Goal: Information Seeking & Learning: Learn about a topic

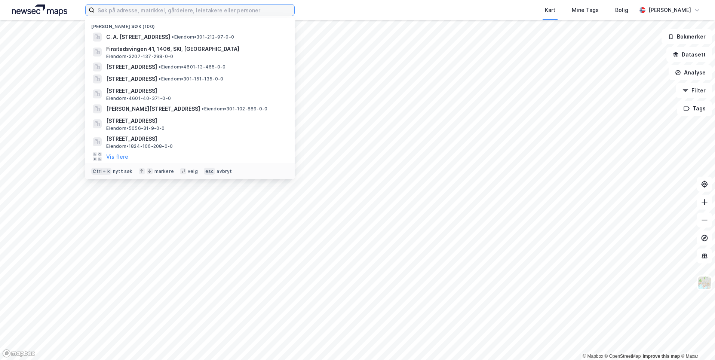
click at [231, 10] on input at bounding box center [195, 9] width 200 height 11
paste input "[STREET_ADDRESS]"
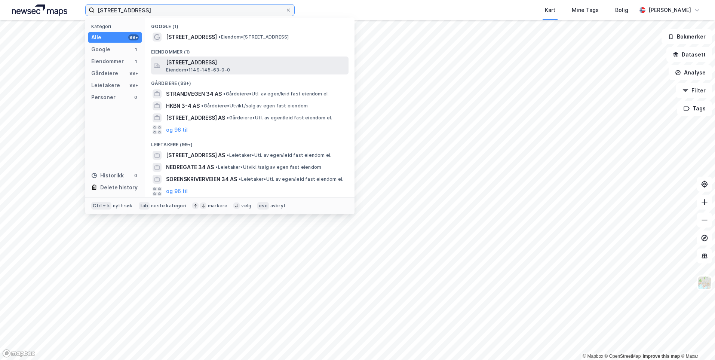
type input "[STREET_ADDRESS]"
click at [245, 61] on span "[STREET_ADDRESS]" at bounding box center [255, 62] width 179 height 9
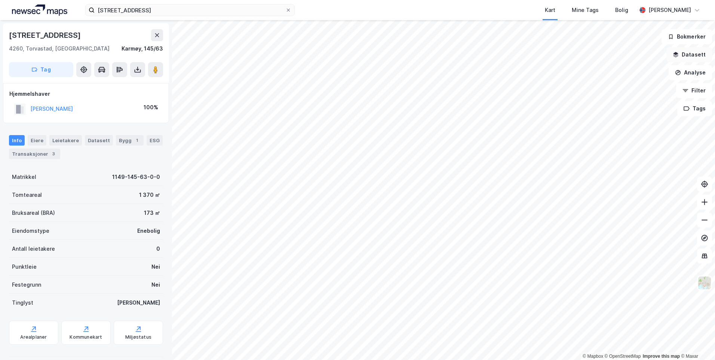
click at [697, 59] on button "Datasett" at bounding box center [689, 54] width 46 height 15
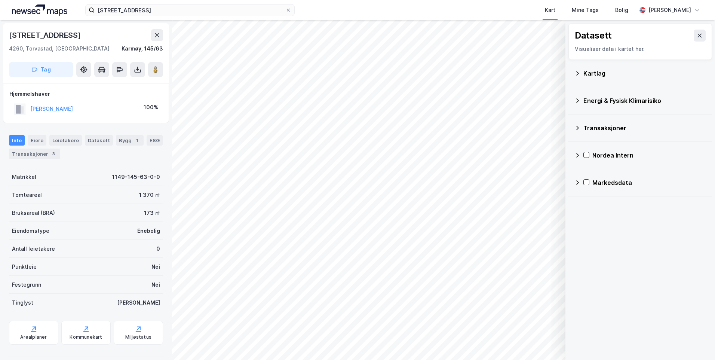
click at [608, 74] on div "Kartlag" at bounding box center [644, 73] width 123 height 9
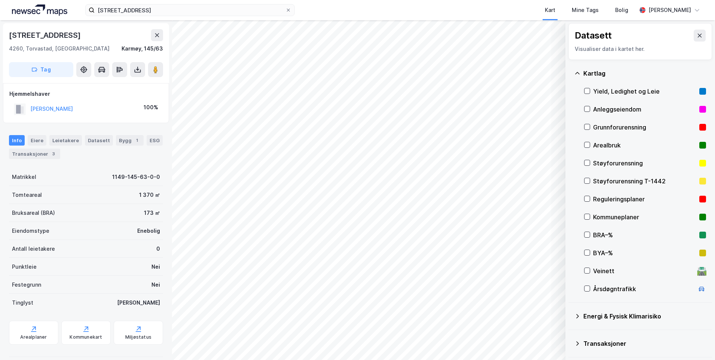
click at [588, 123] on div "Grunnforurensning" at bounding box center [645, 127] width 122 height 18
click at [578, 72] on icon at bounding box center [577, 73] width 4 height 2
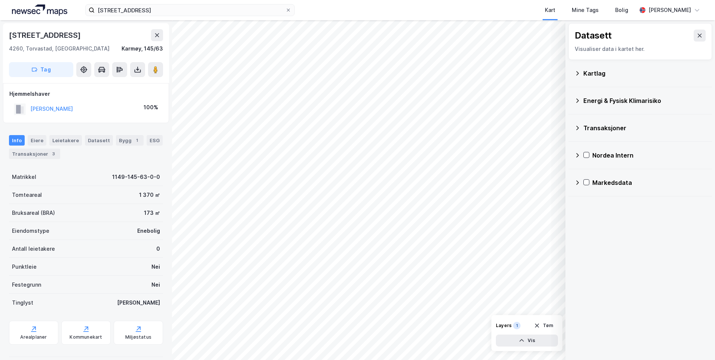
click at [575, 99] on icon at bounding box center [577, 101] width 6 height 6
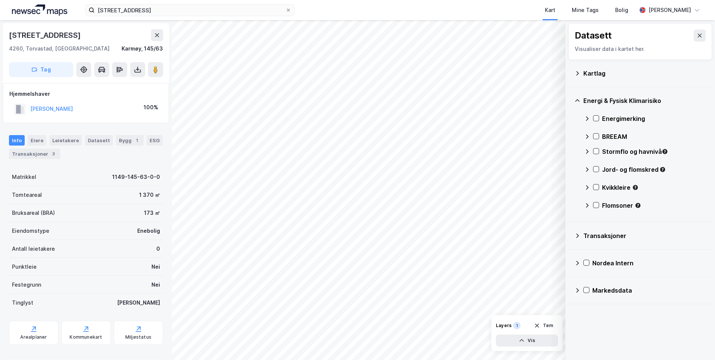
click at [594, 202] on div "Flomsoner" at bounding box center [645, 208] width 122 height 18
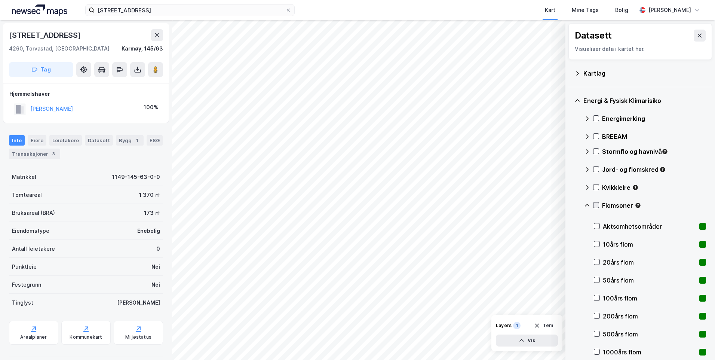
click at [597, 202] on icon at bounding box center [595, 204] width 5 height 5
click at [588, 203] on icon at bounding box center [587, 205] width 6 height 6
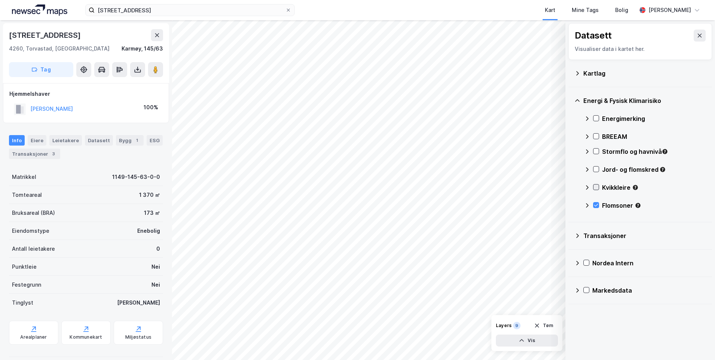
click at [595, 187] on icon at bounding box center [595, 186] width 5 height 5
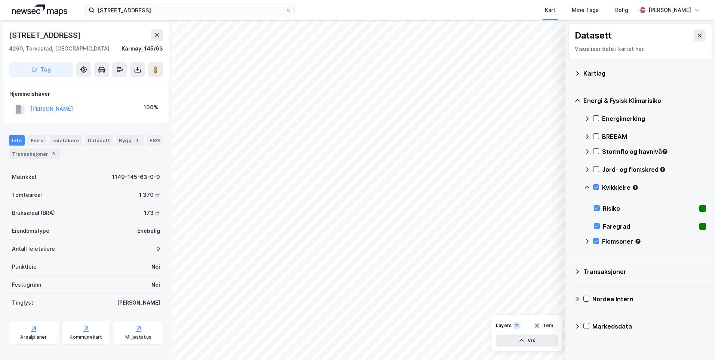
click at [587, 185] on icon at bounding box center [587, 187] width 6 height 6
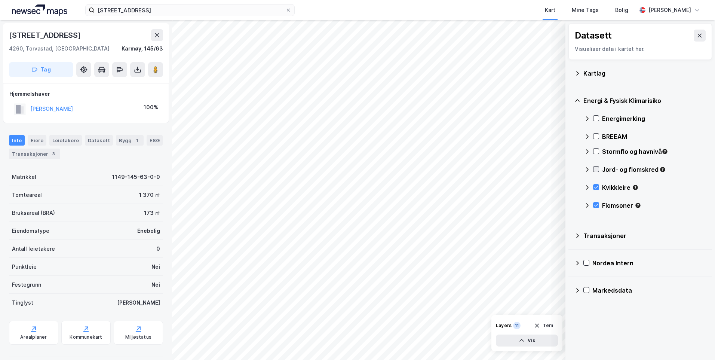
click at [595, 170] on icon at bounding box center [596, 169] width 4 height 3
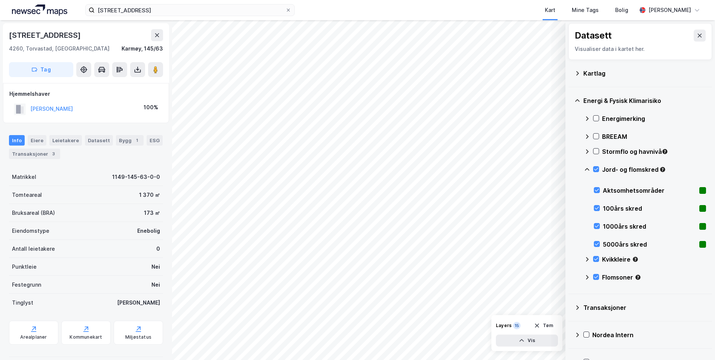
click at [587, 167] on icon at bounding box center [587, 169] width 6 height 6
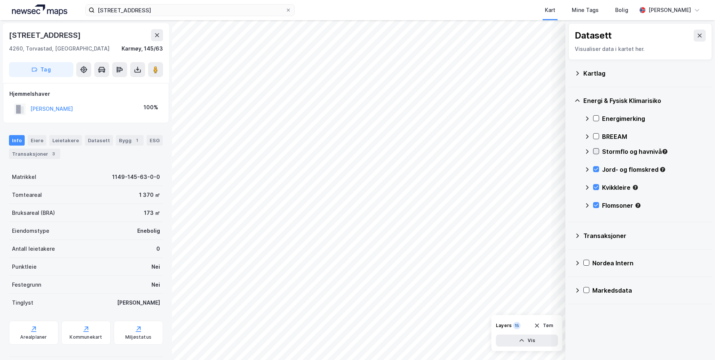
click at [596, 150] on icon at bounding box center [595, 150] width 5 height 5
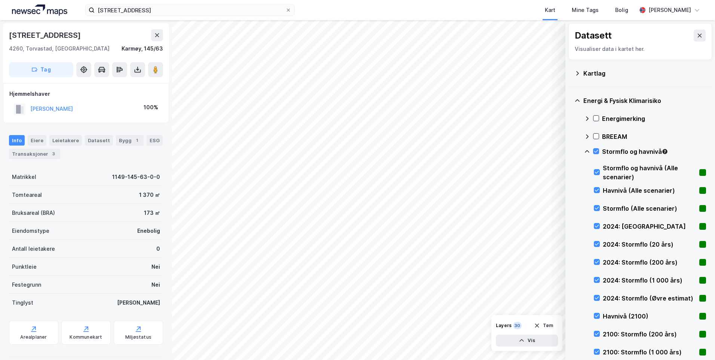
click at [686, 76] on div "Kartlag" at bounding box center [644, 73] width 123 height 9
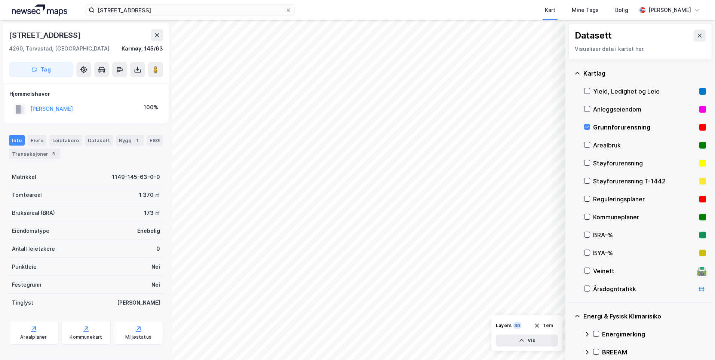
click at [686, 76] on div "Kartlag" at bounding box center [644, 73] width 123 height 9
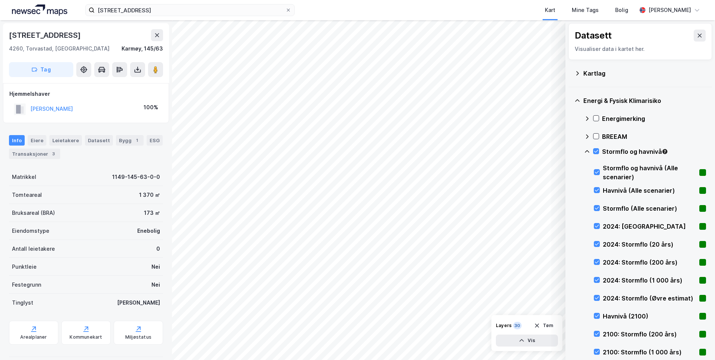
click at [586, 116] on icon at bounding box center [587, 119] width 6 height 6
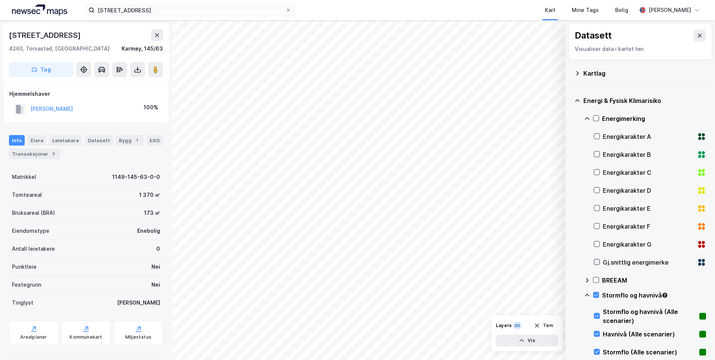
click at [596, 259] on icon at bounding box center [596, 261] width 5 height 5
click at [586, 118] on icon at bounding box center [587, 118] width 4 height 3
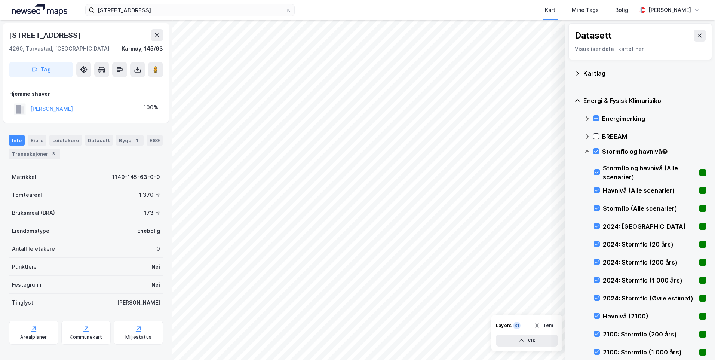
click at [586, 118] on icon at bounding box center [587, 119] width 6 height 6
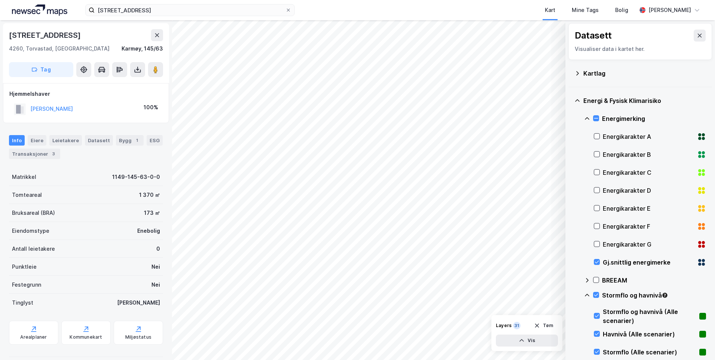
click at [586, 118] on icon at bounding box center [587, 118] width 4 height 3
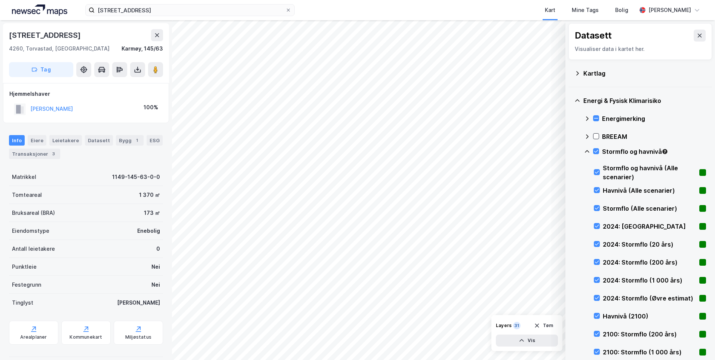
click at [587, 151] on icon at bounding box center [587, 151] width 6 height 6
